Goal: Task Accomplishment & Management: Use online tool/utility

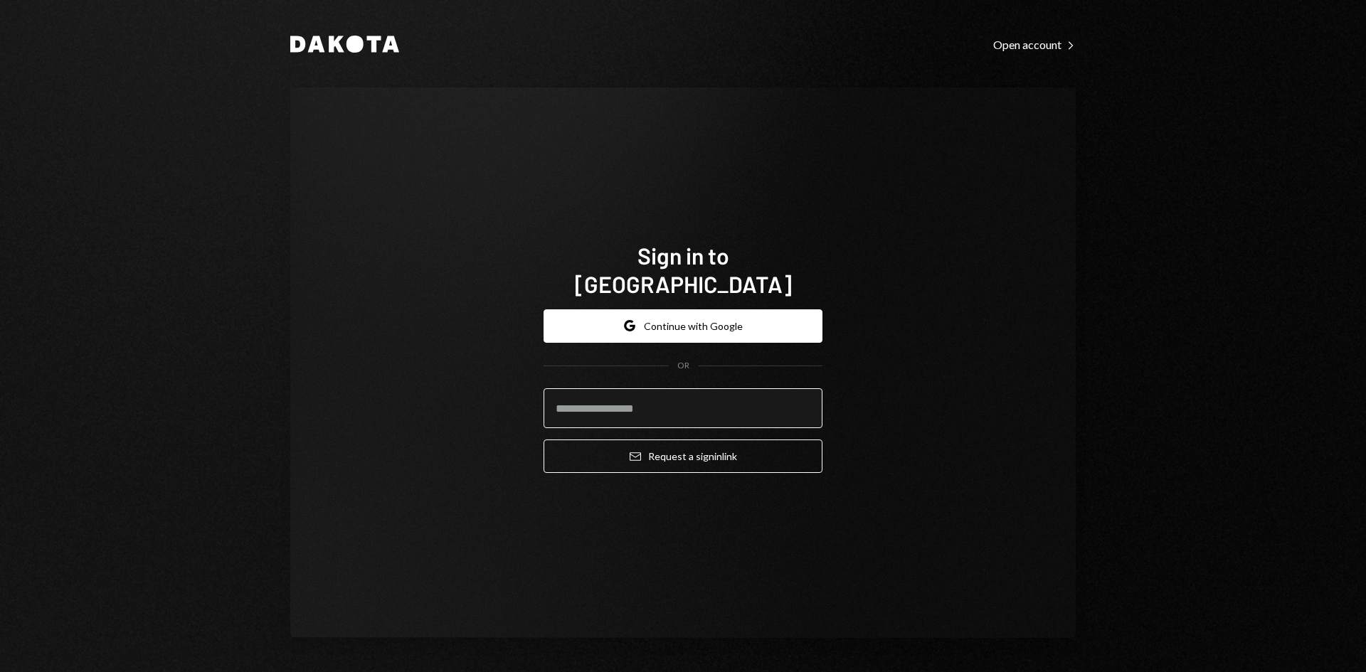
click at [703, 398] on input "email" at bounding box center [683, 408] width 279 height 40
click at [667, 401] on input "email" at bounding box center [683, 408] width 279 height 40
click at [0, 672] on com-1password-button at bounding box center [0, 672] width 0 height 0
type input "**********"
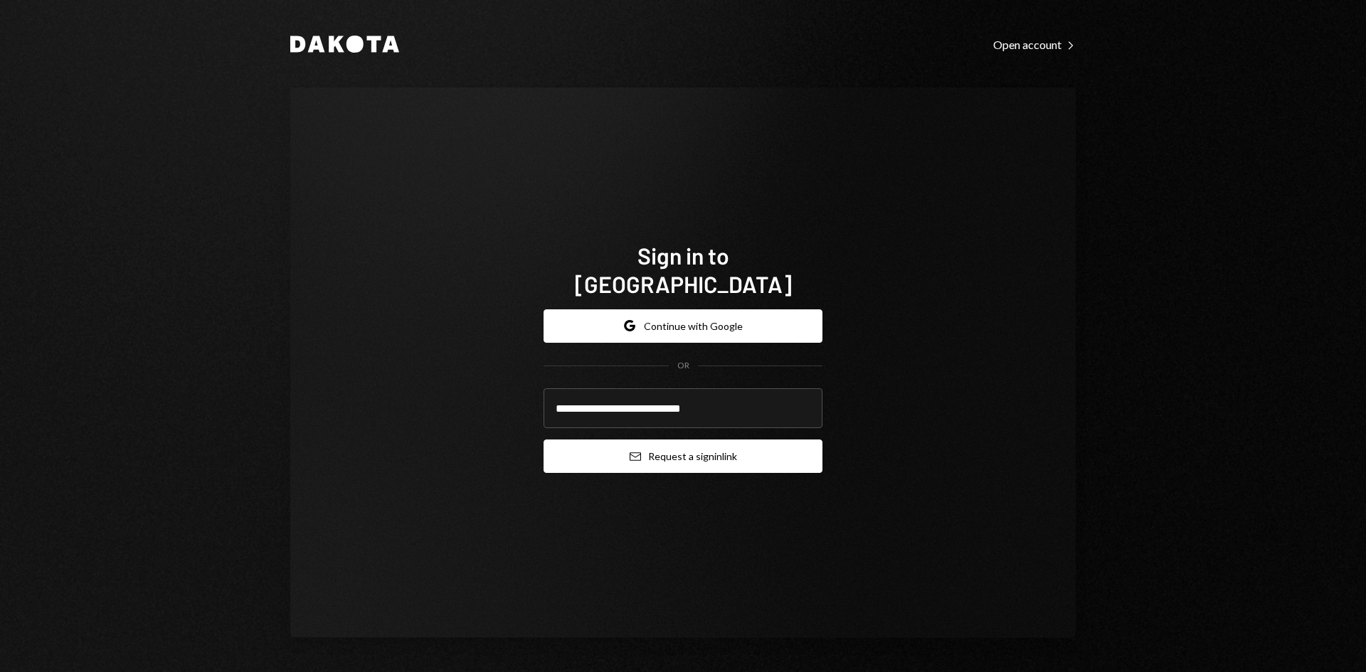
click at [654, 445] on button "Email Request a sign in link" at bounding box center [683, 456] width 279 height 33
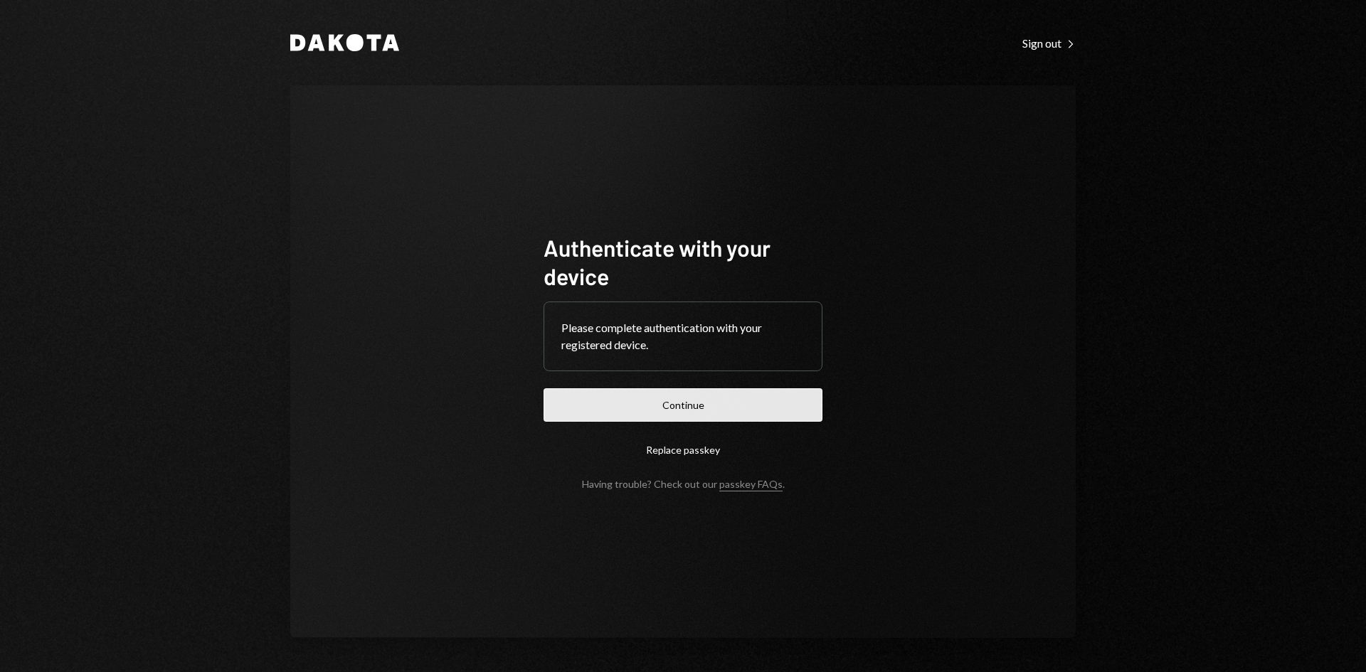
click at [751, 409] on button "Continue" at bounding box center [683, 404] width 279 height 33
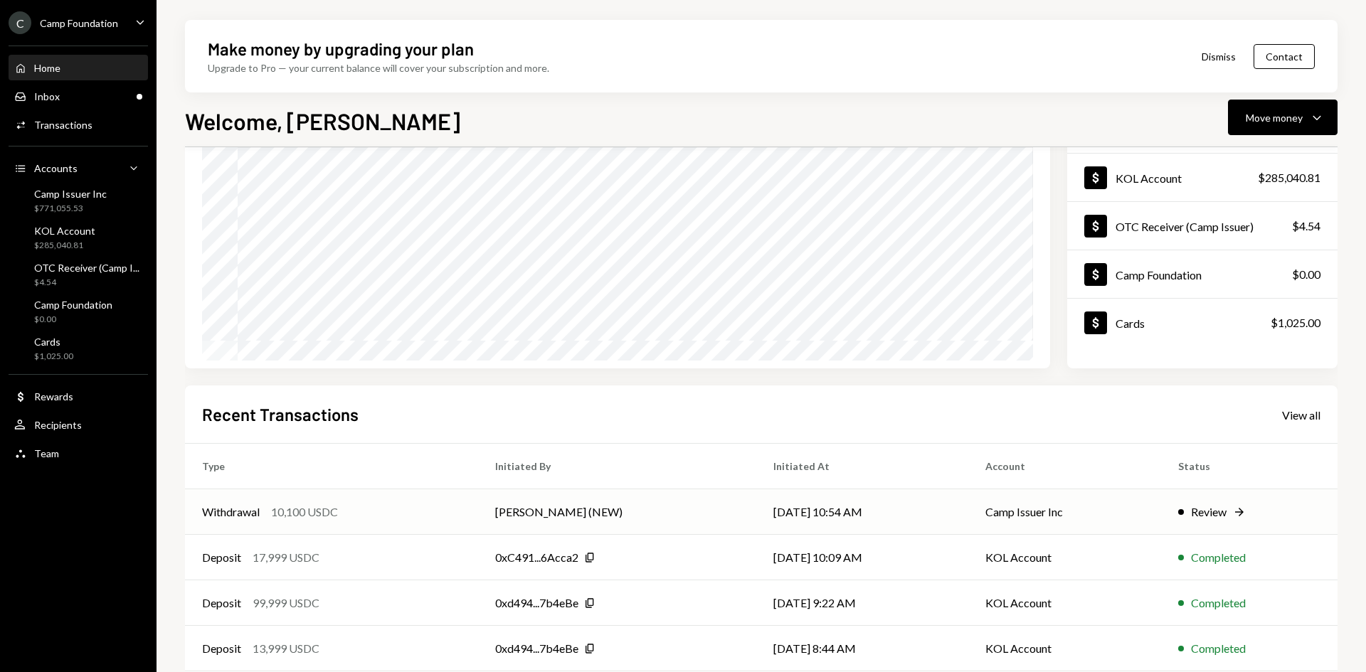
scroll to position [186, 0]
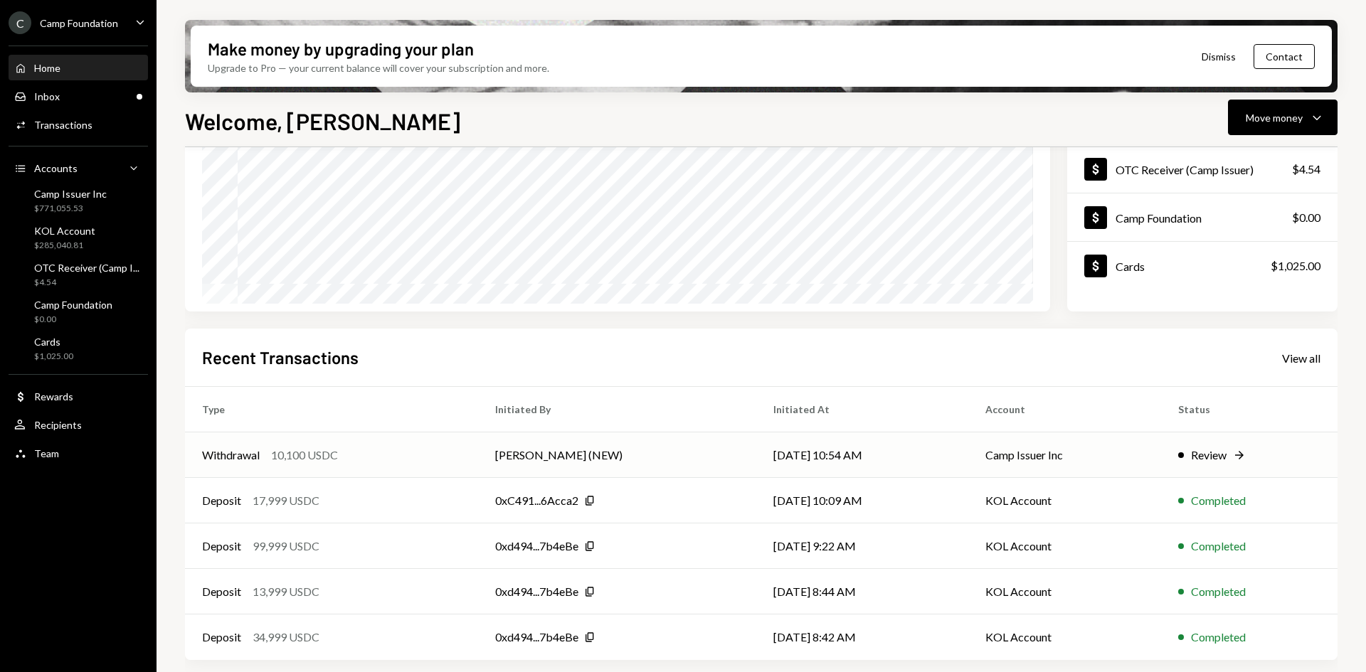
click at [461, 451] on div "Withdrawal 10,100 USDC" at bounding box center [331, 455] width 259 height 17
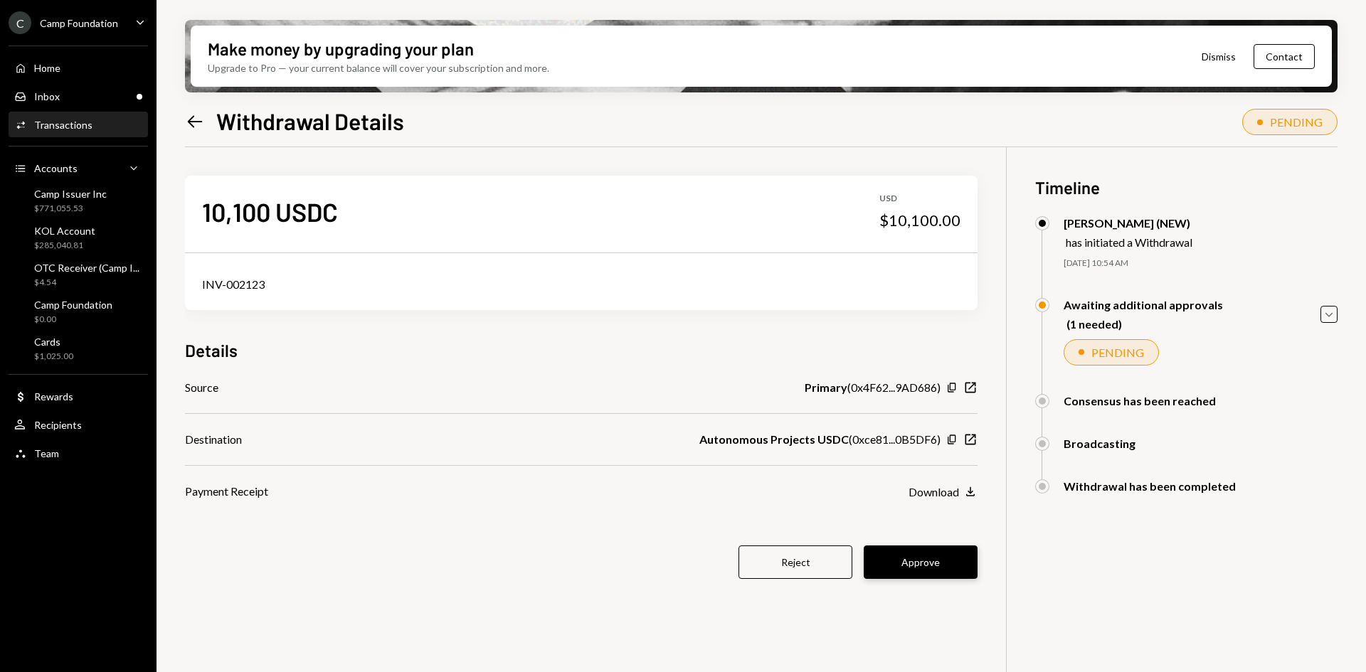
click at [958, 568] on button "Approve" at bounding box center [921, 562] width 114 height 33
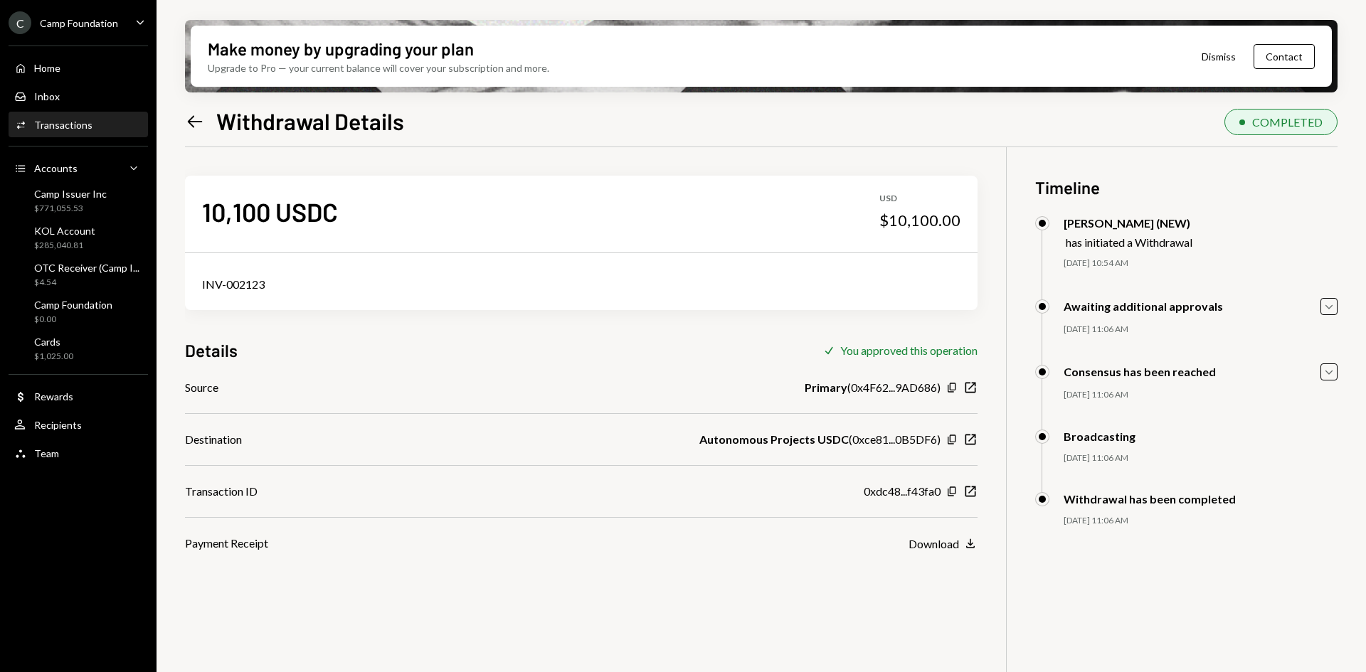
click at [194, 119] on icon "Left Arrow" at bounding box center [195, 122] width 20 height 20
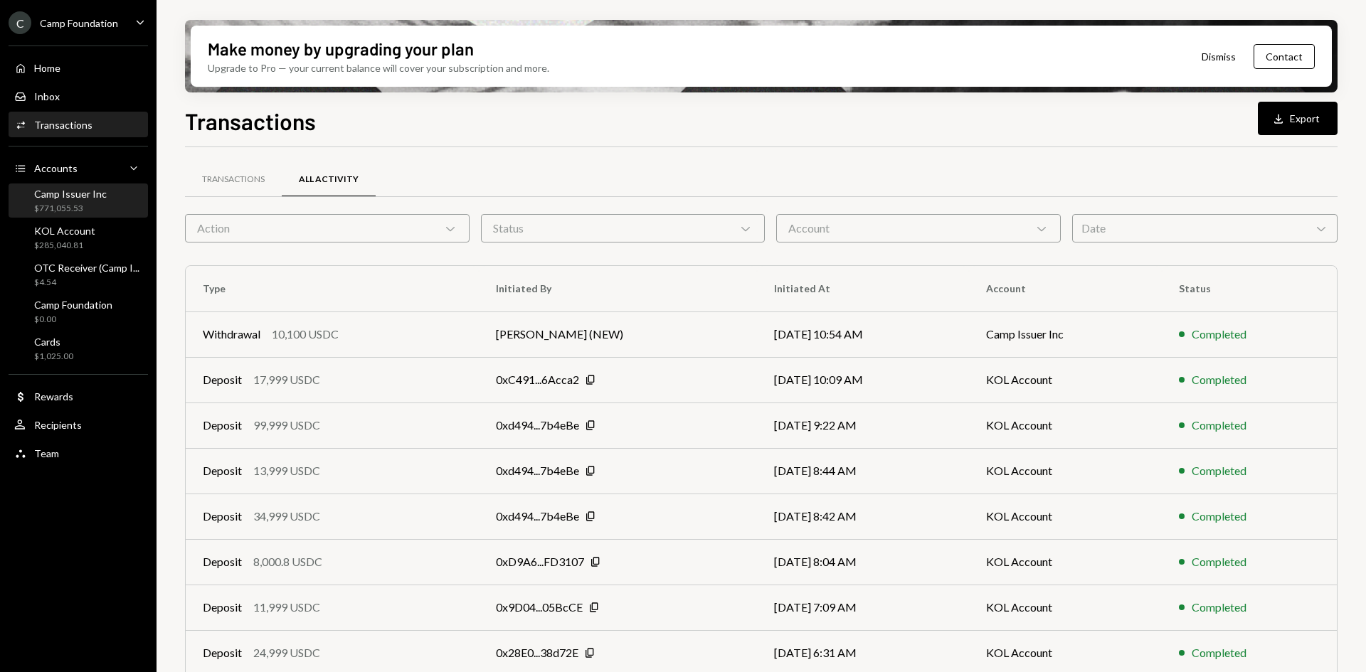
click at [76, 203] on div "$771,055.53" at bounding box center [70, 209] width 73 height 12
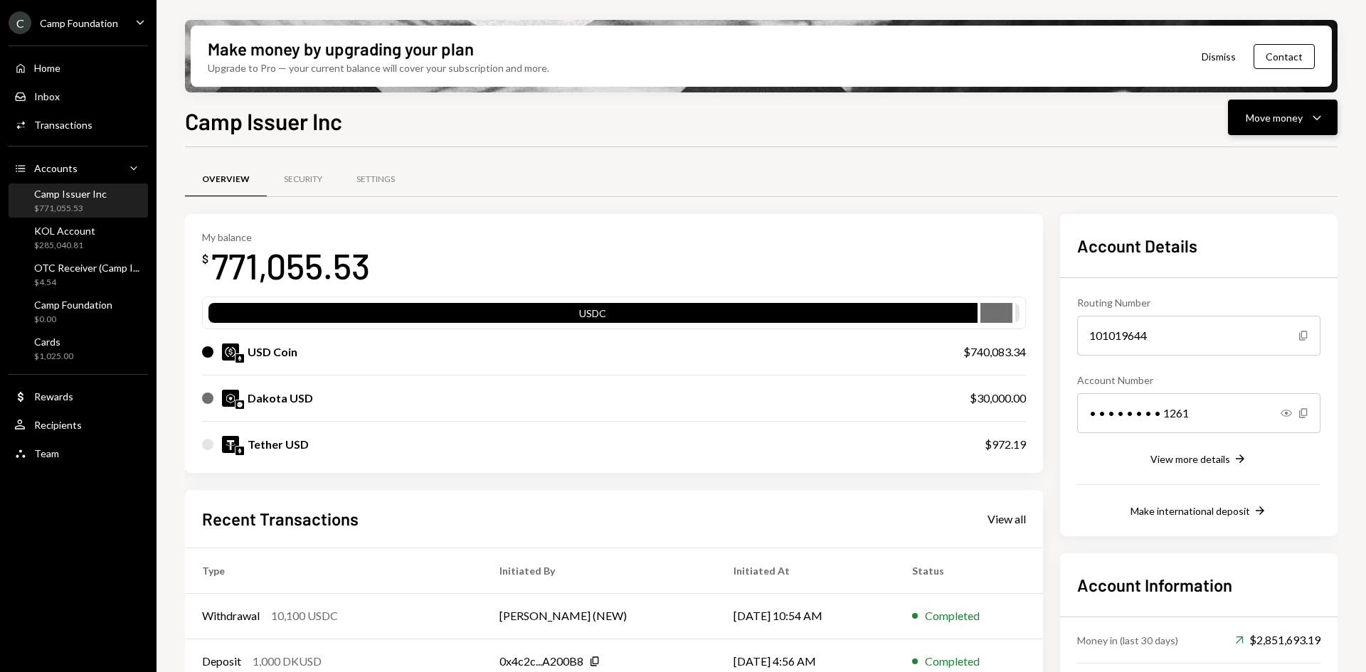
click at [1319, 117] on icon "button" at bounding box center [1317, 118] width 8 height 4
click at [1241, 157] on div "Send" at bounding box center [1271, 160] width 104 height 15
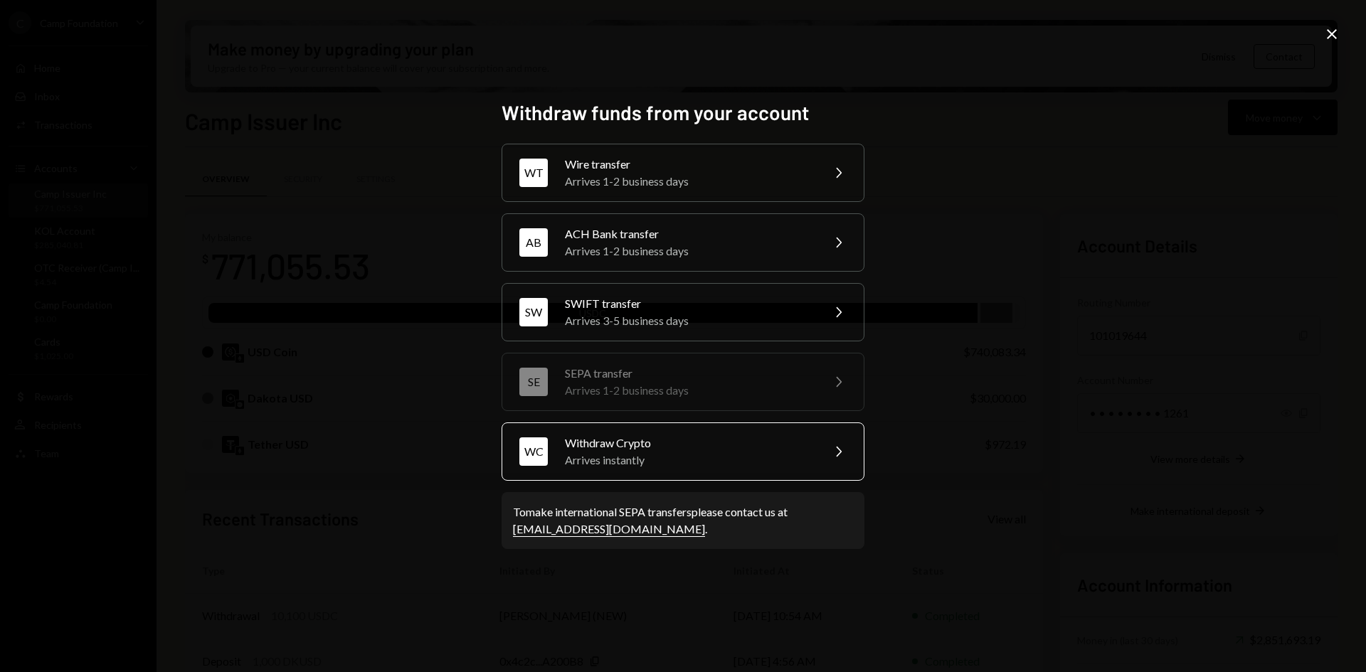
click at [669, 454] on div "Arrives instantly" at bounding box center [689, 460] width 248 height 17
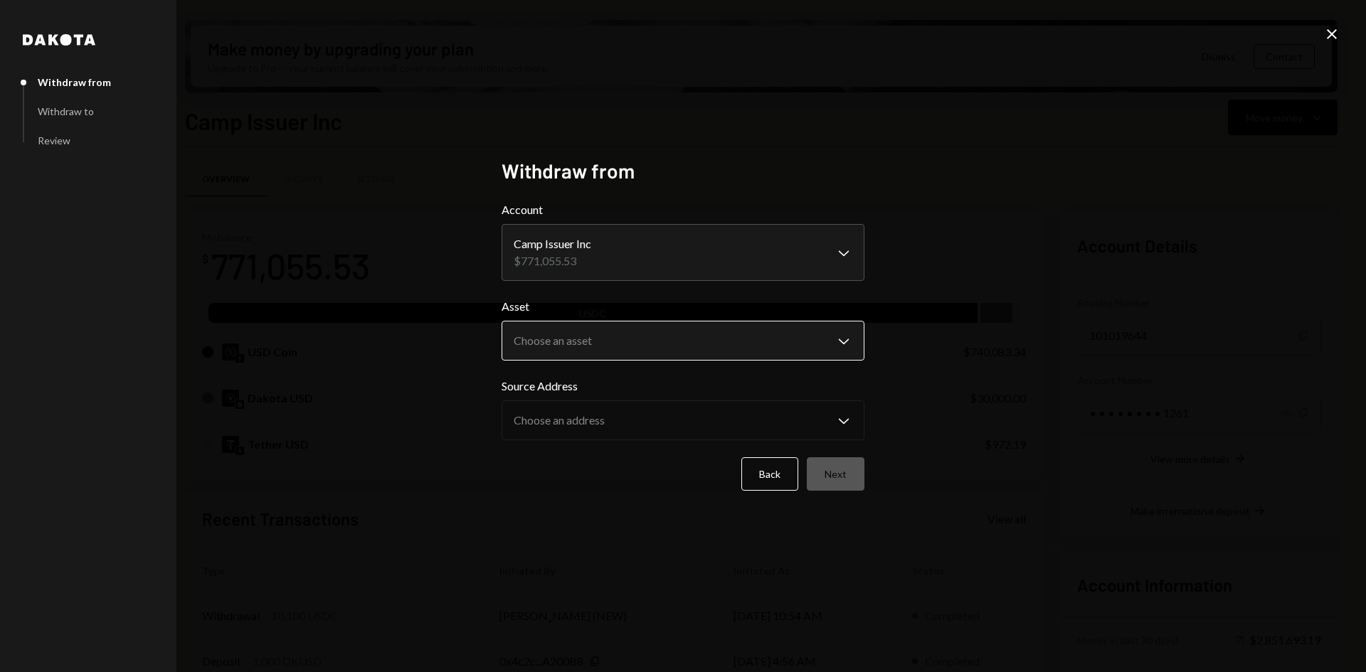
click at [662, 337] on body "C Camp Foundation Caret Down Home Home Inbox Inbox Activities Transactions Acco…" at bounding box center [683, 336] width 1366 height 672
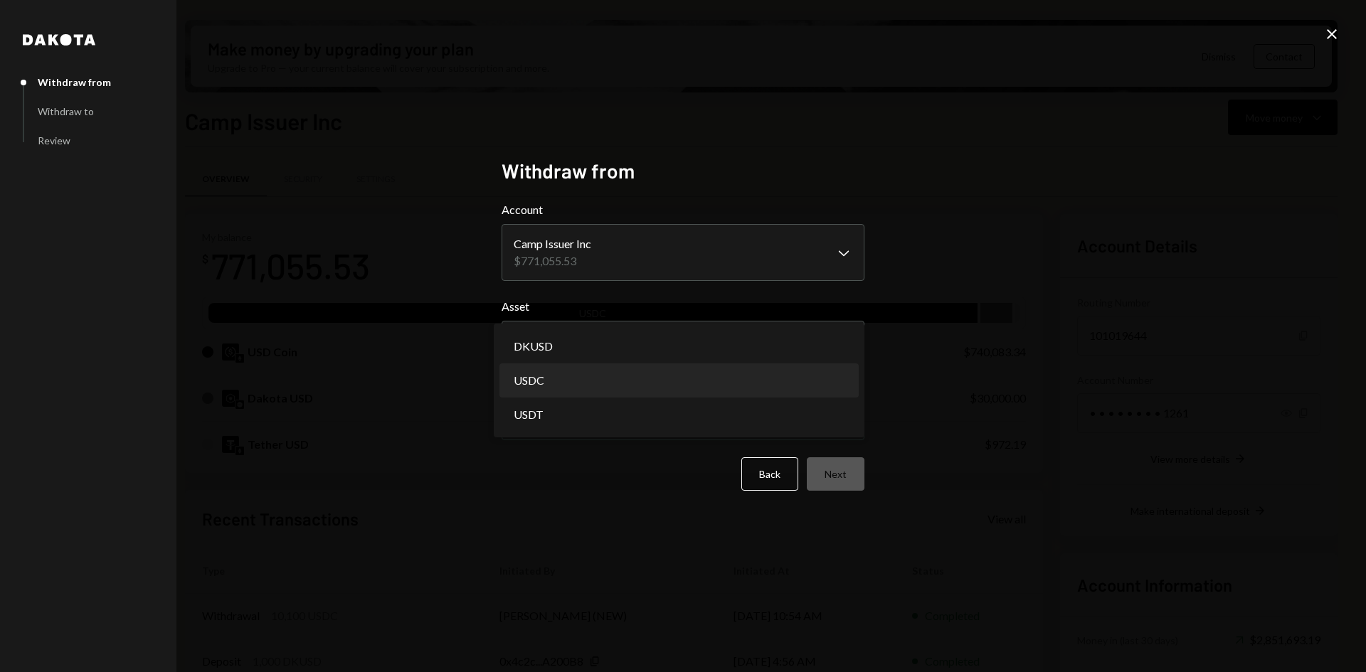
select select "****"
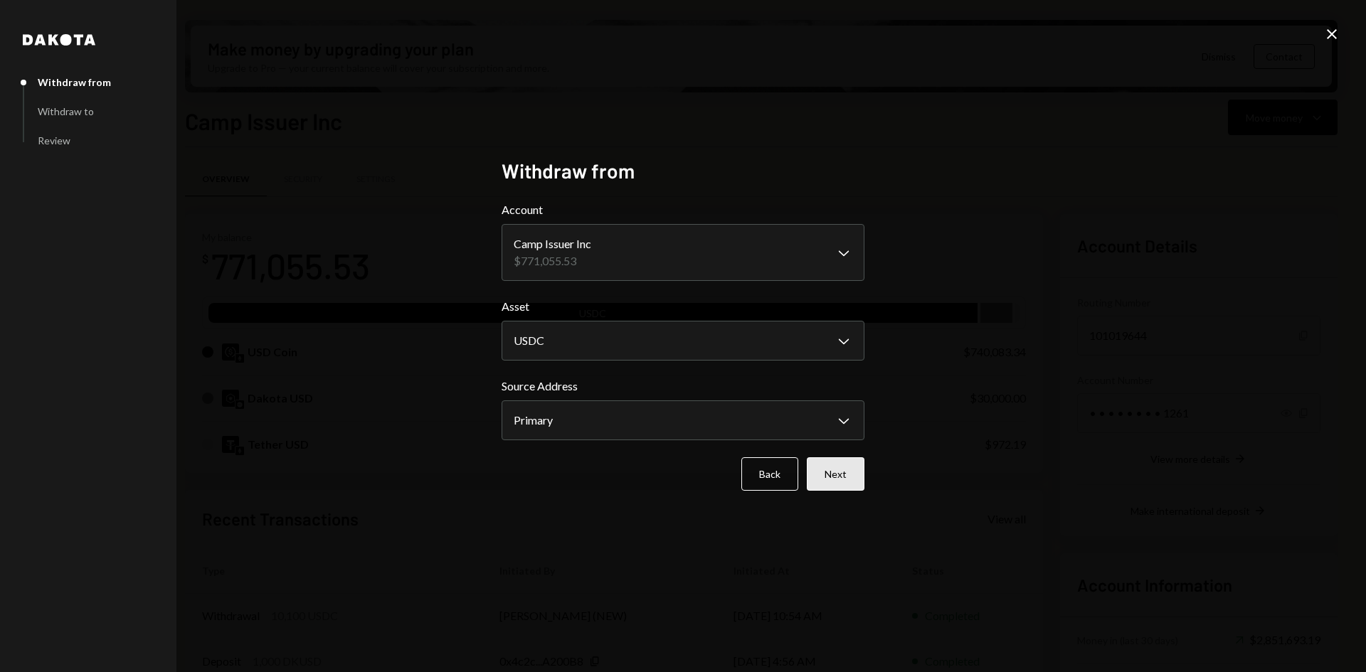
click at [832, 477] on button "Next" at bounding box center [836, 473] width 58 height 33
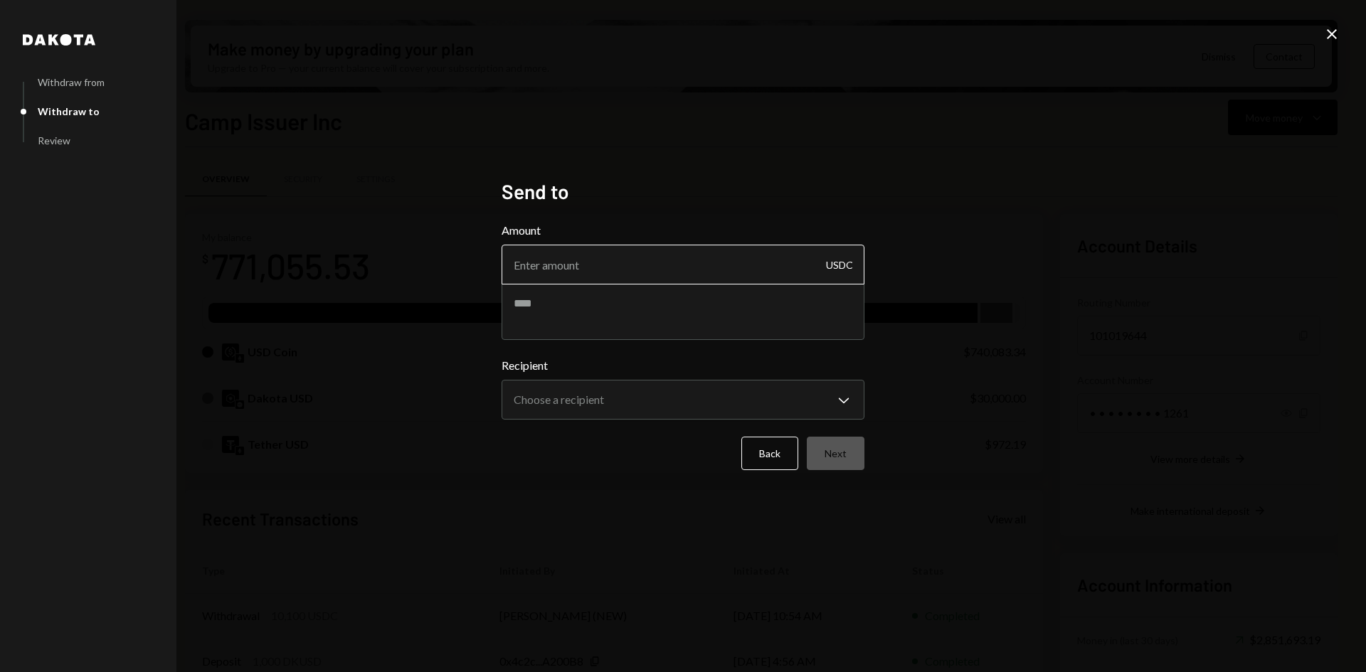
click at [640, 263] on input "Amount" at bounding box center [683, 265] width 363 height 40
click at [560, 267] on input "Amount" at bounding box center [683, 265] width 363 height 40
type input "217500"
click at [551, 306] on textarea at bounding box center [683, 311] width 363 height 57
click at [542, 306] on textarea at bounding box center [683, 311] width 363 height 57
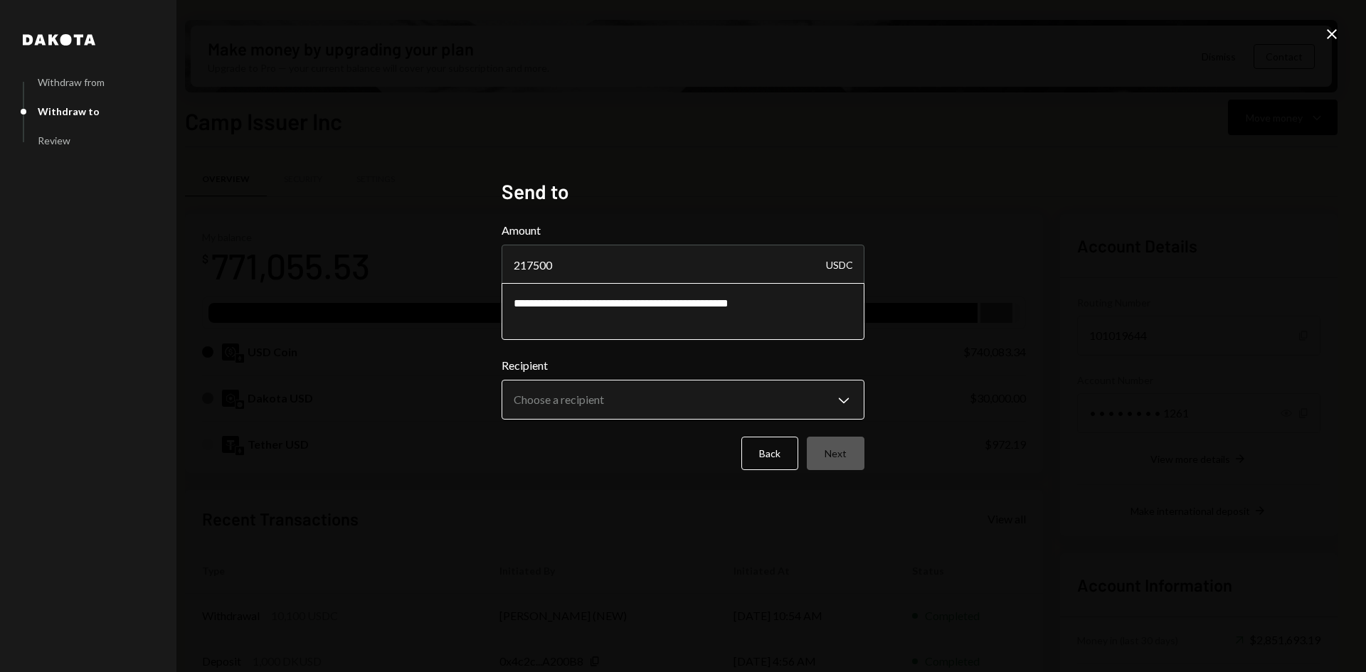
type textarea "**********"
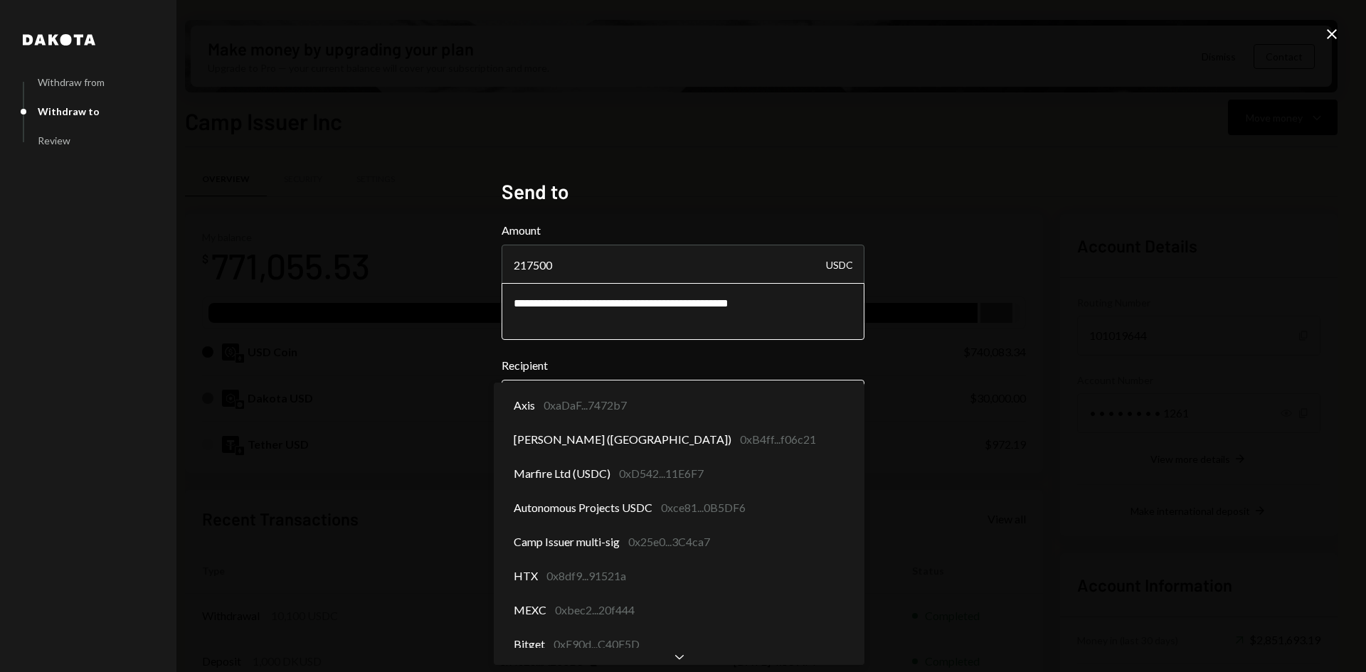
click at [637, 407] on body "C Camp Foundation Caret Down Home Home Inbox Inbox Activities Transactions Acco…" at bounding box center [683, 336] width 1366 height 672
select select "**********"
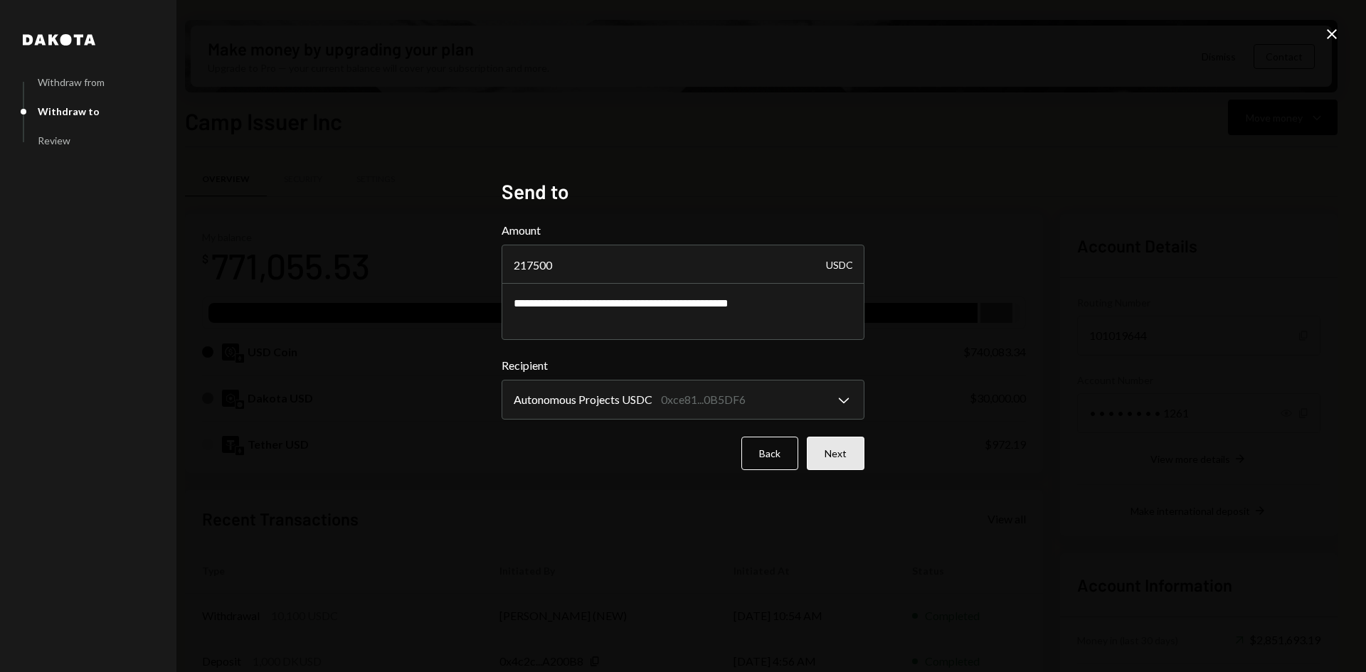
click at [842, 455] on button "Next" at bounding box center [836, 453] width 58 height 33
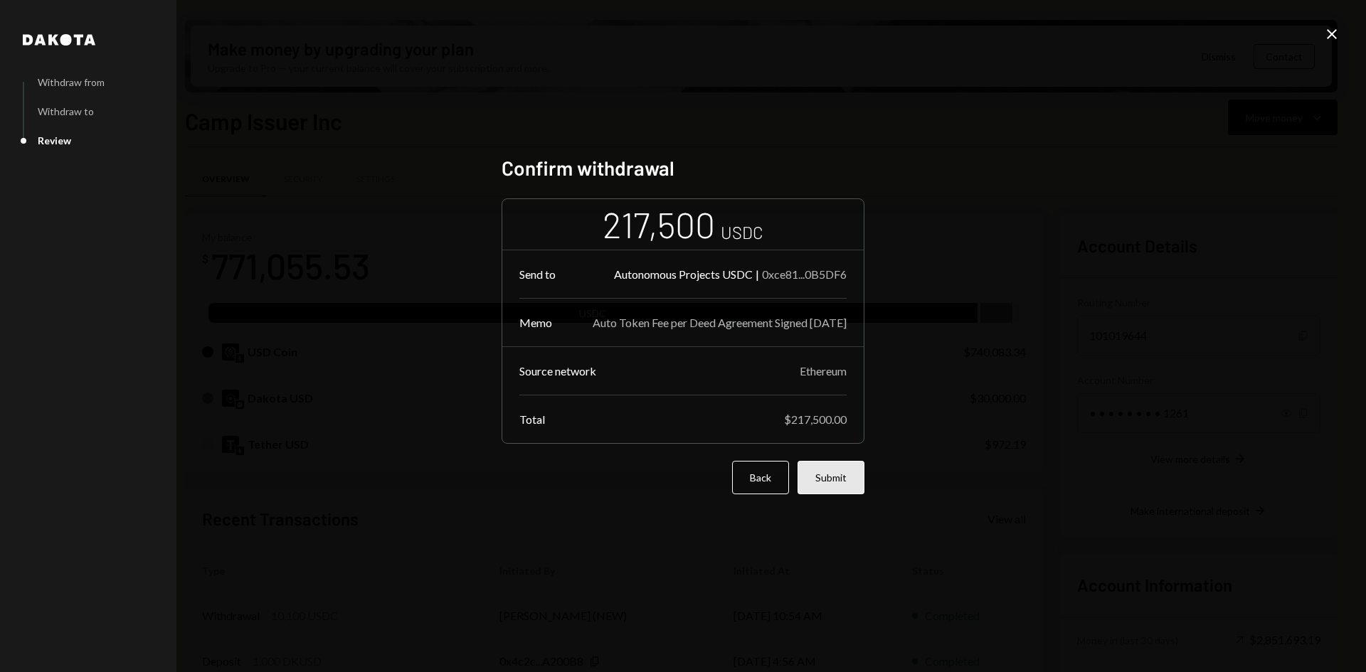
click at [836, 482] on button "Submit" at bounding box center [830, 477] width 67 height 33
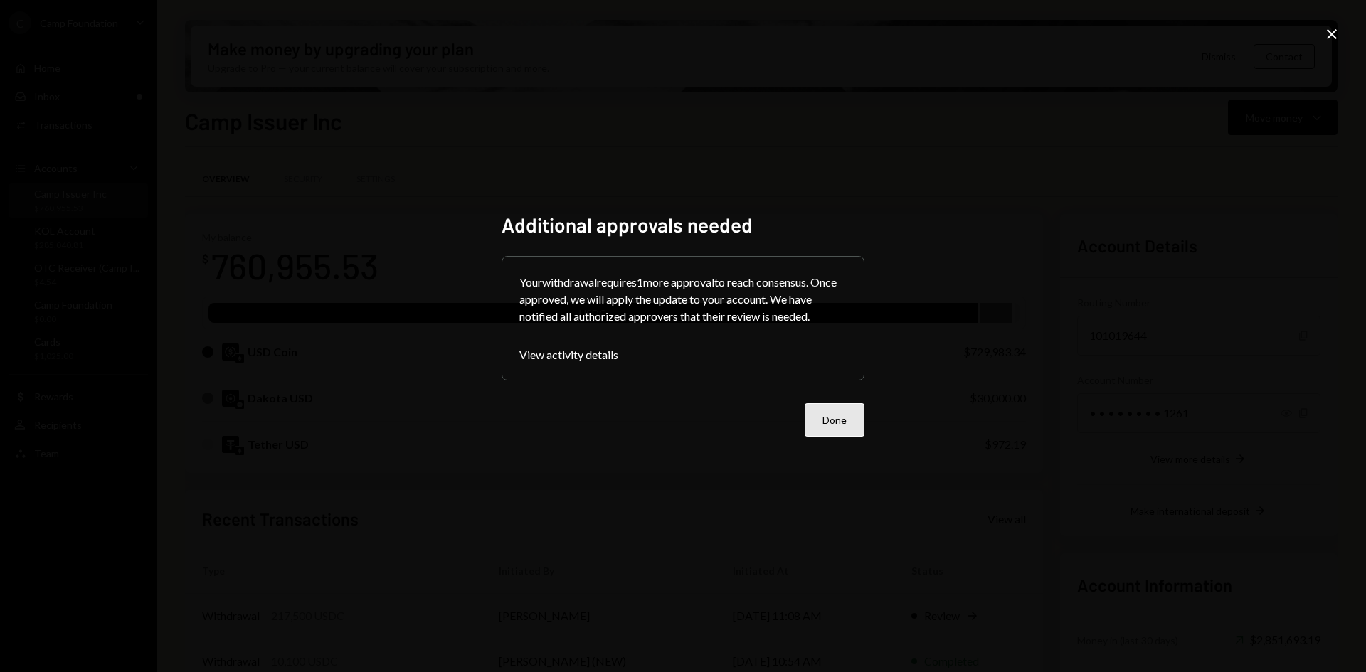
click at [861, 425] on button "Done" at bounding box center [835, 419] width 60 height 33
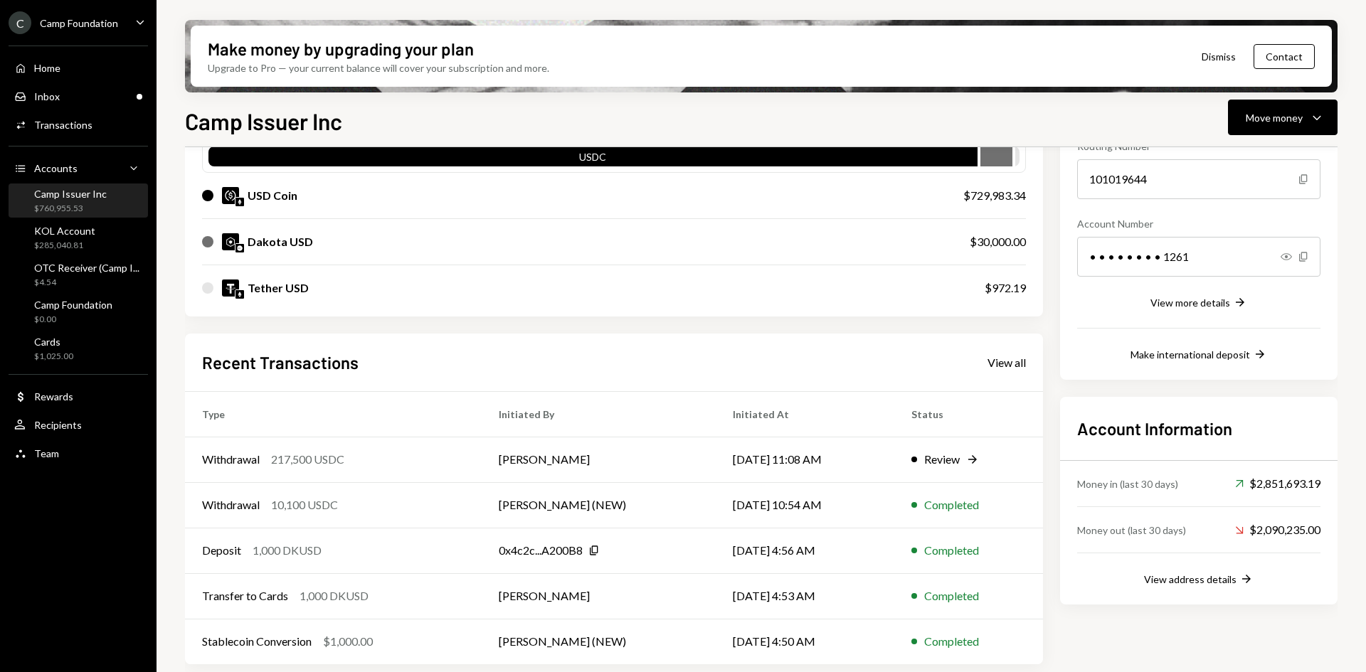
scroll to position [161, 0]
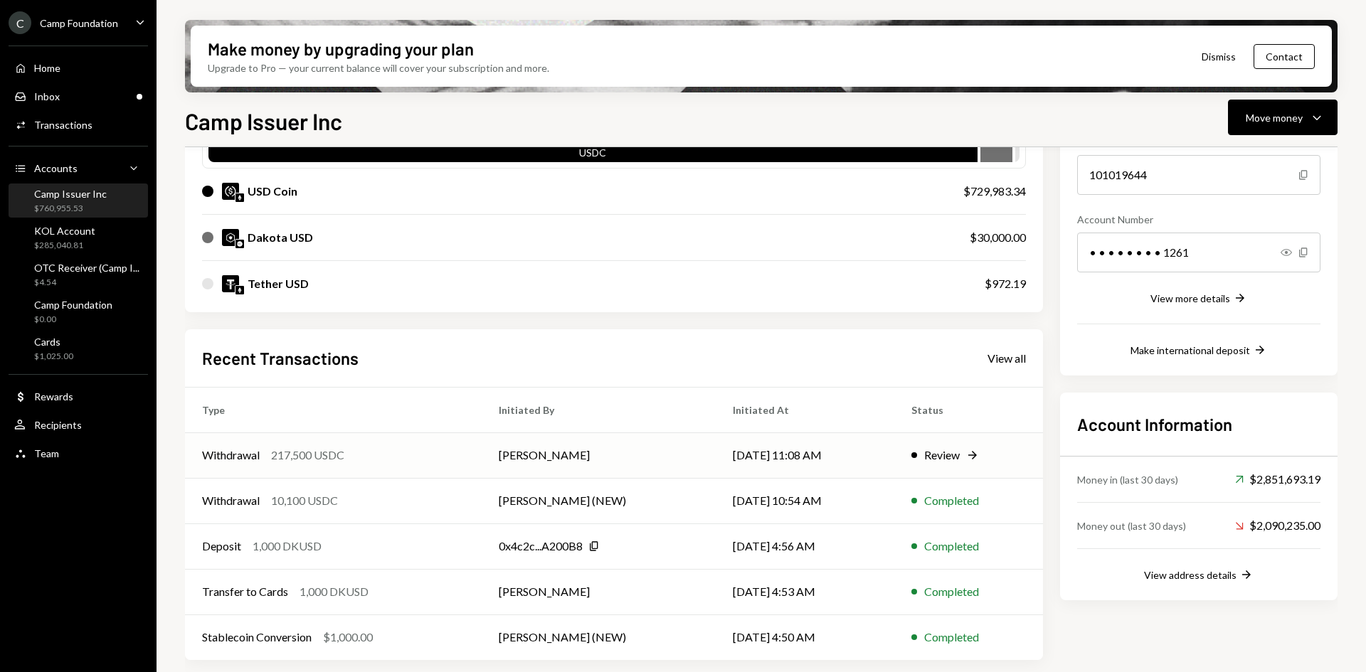
click at [573, 453] on td "[PERSON_NAME]" at bounding box center [599, 456] width 234 height 46
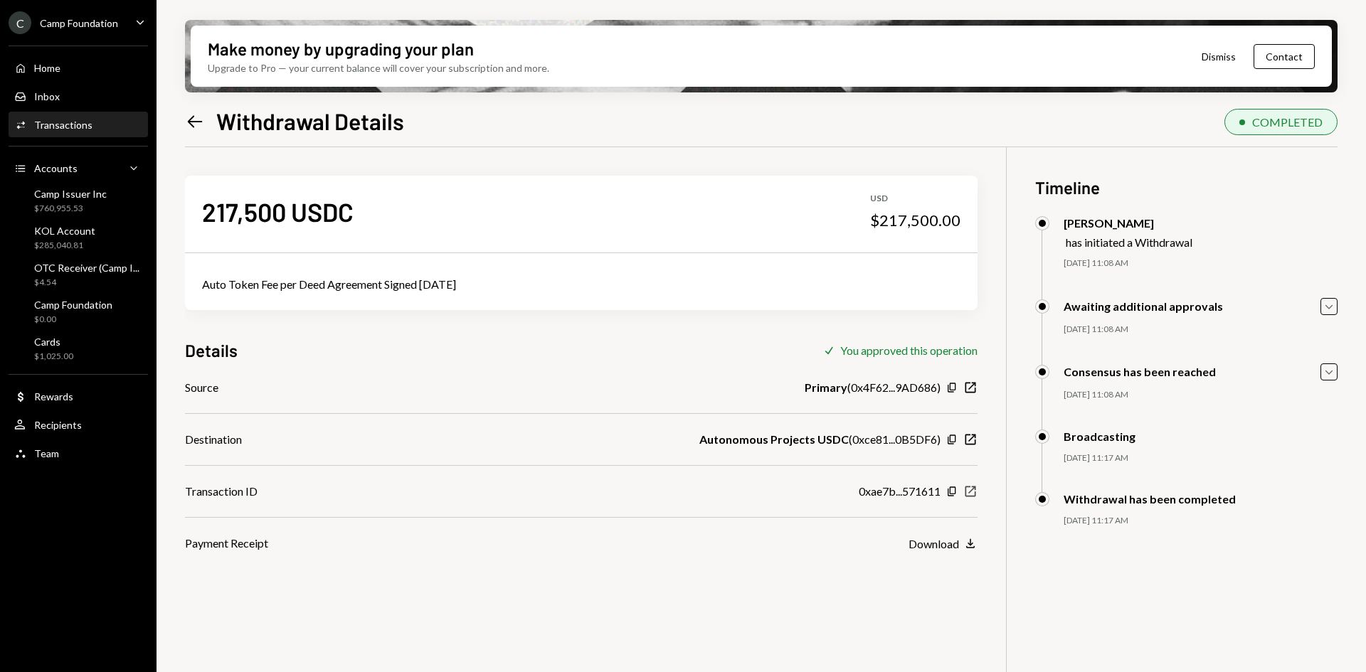
click at [971, 491] on icon "button" at bounding box center [970, 492] width 11 height 11
click at [190, 117] on icon "Left Arrow" at bounding box center [195, 122] width 20 height 20
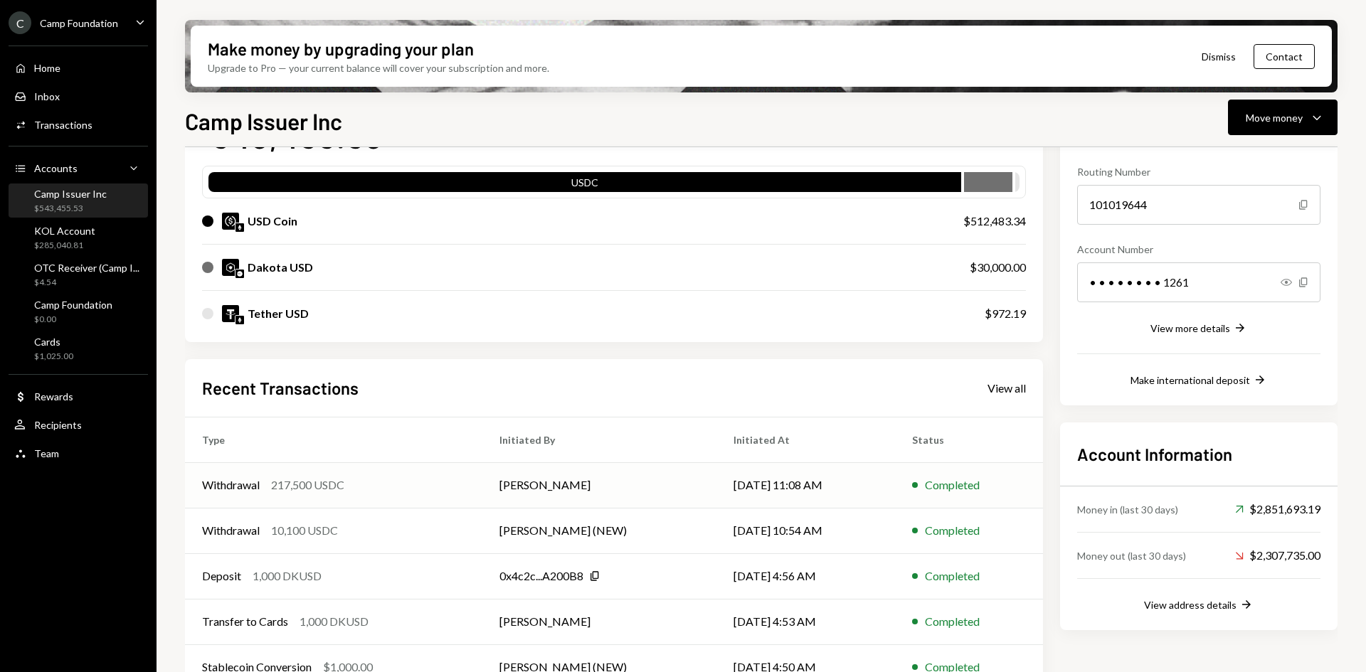
scroll to position [142, 0]
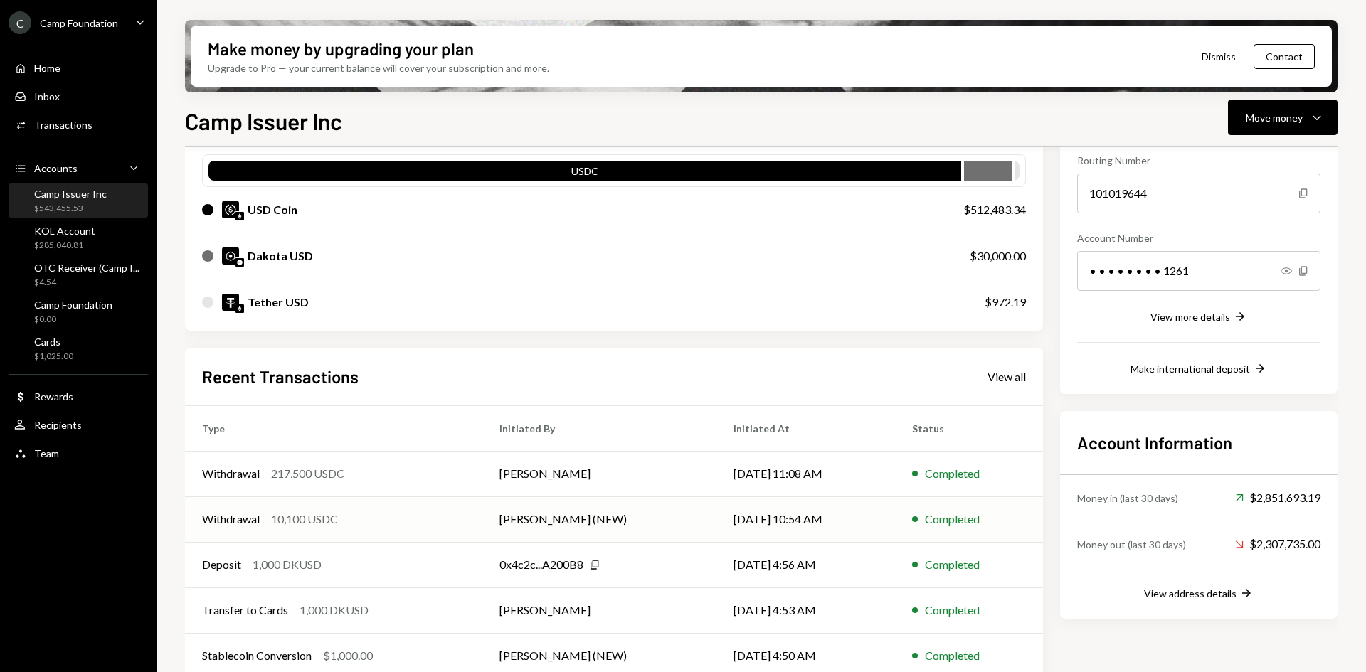
click at [315, 514] on div "10,100 USDC" at bounding box center [304, 519] width 67 height 17
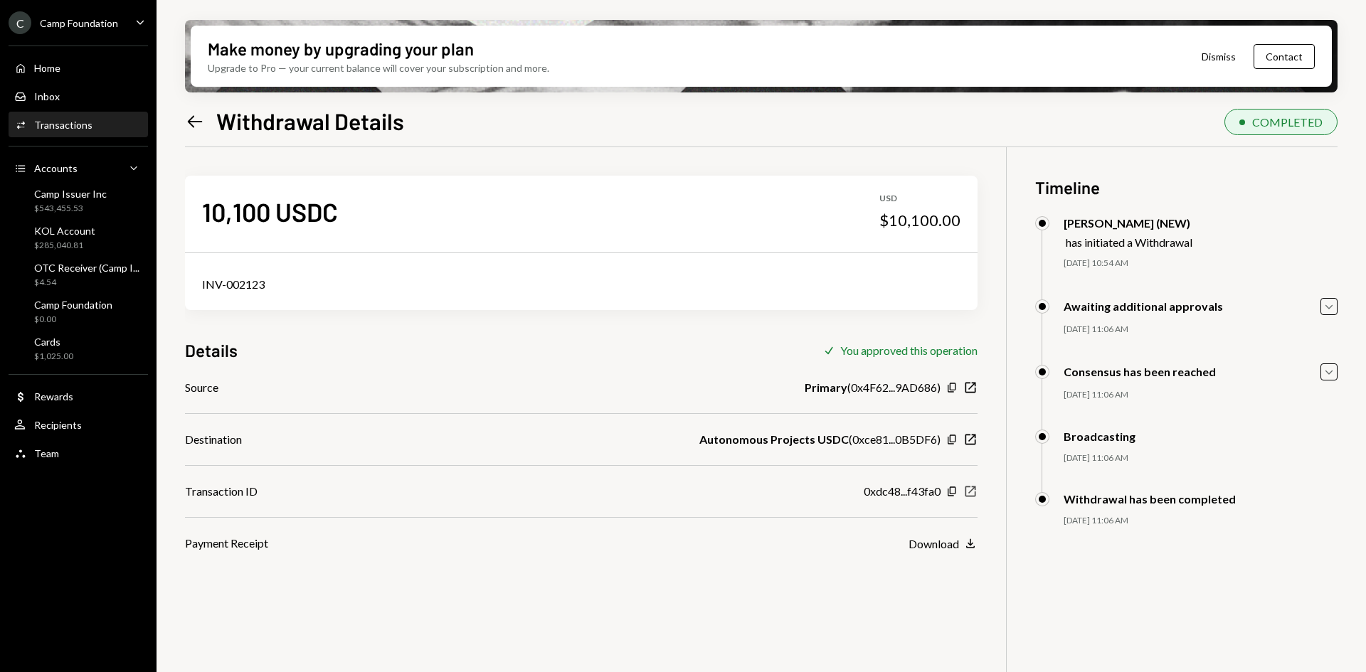
click at [970, 492] on icon "button" at bounding box center [970, 492] width 11 height 11
